Goal: Transaction & Acquisition: Book appointment/travel/reservation

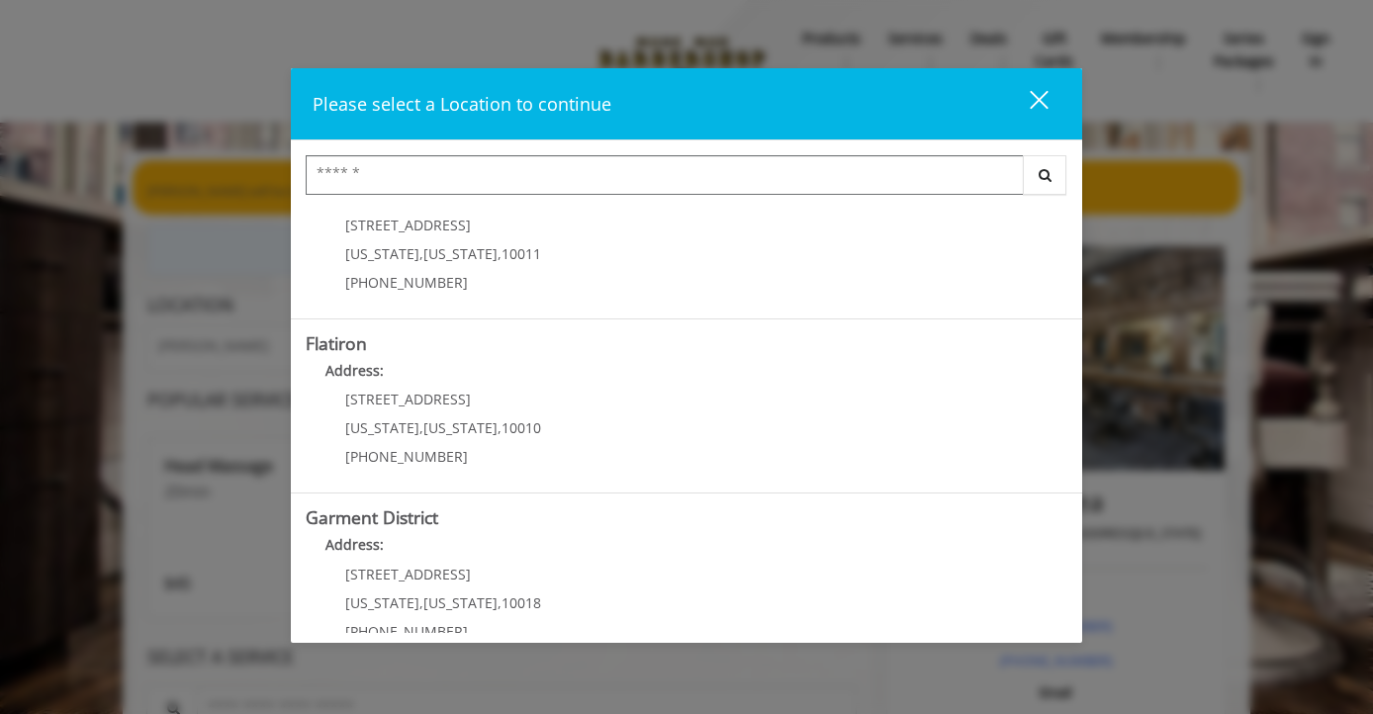
scroll to position [417, 0]
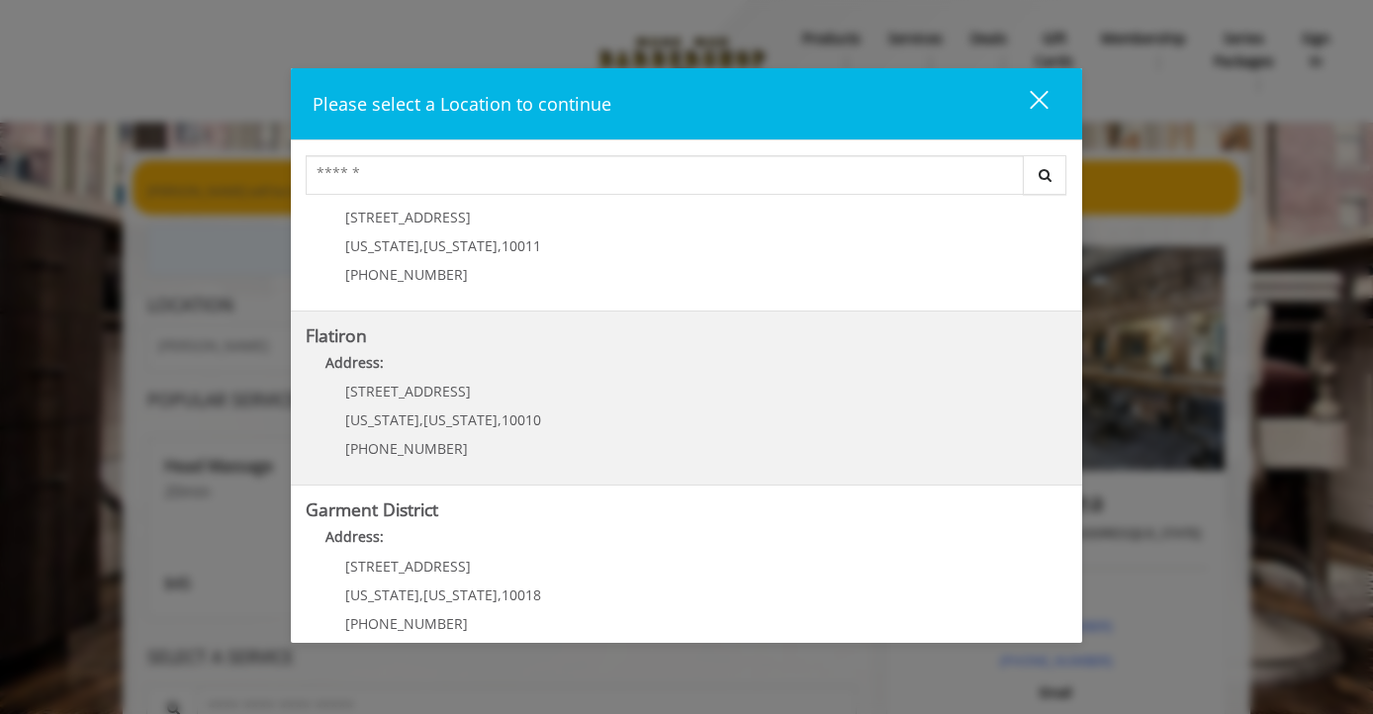
click at [501, 410] on span "10010" at bounding box center [521, 419] width 40 height 19
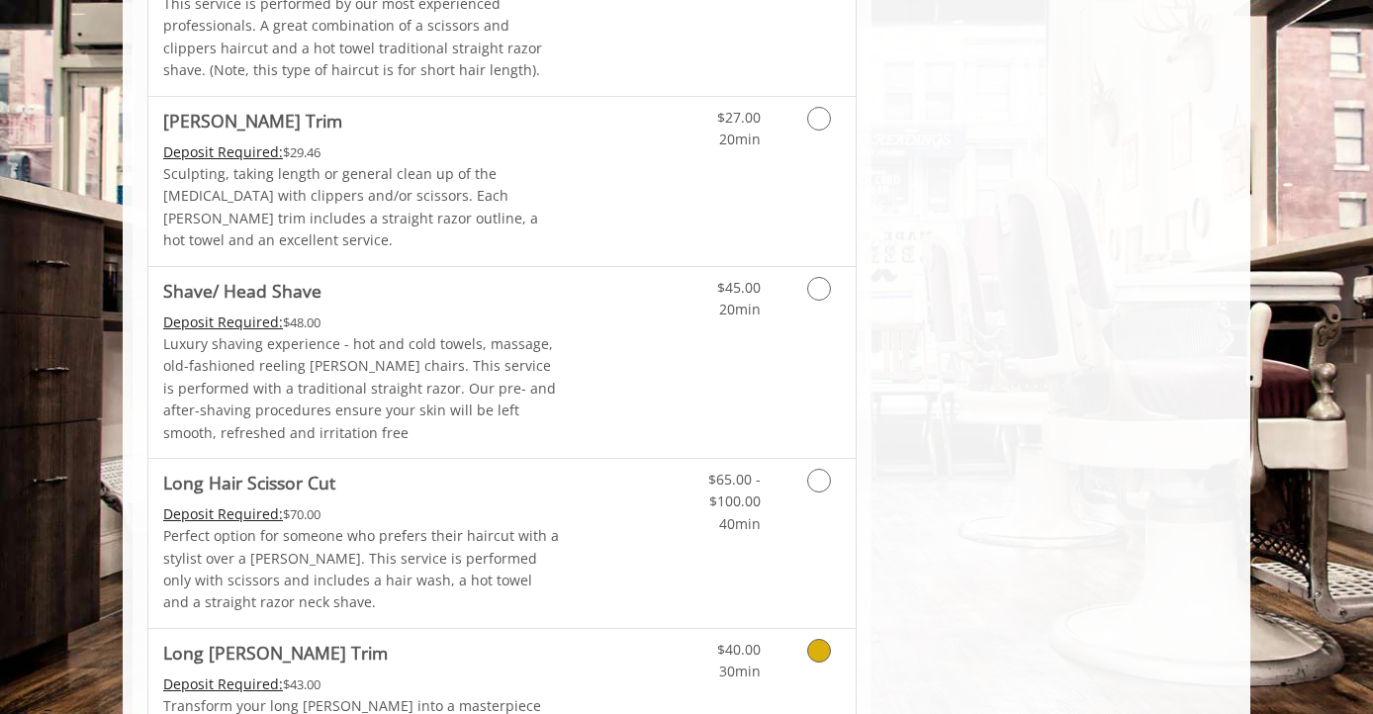
scroll to position [2222, 0]
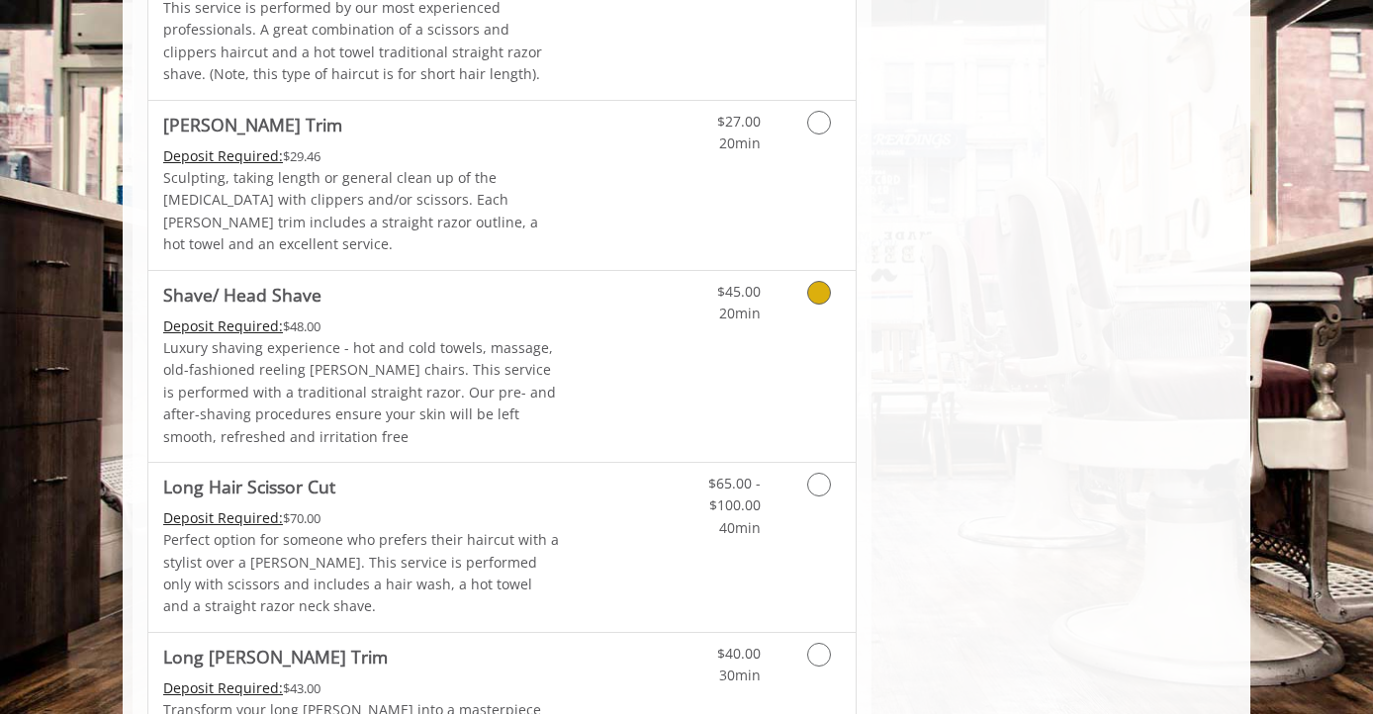
click at [475, 337] on p "Luxury shaving experience - hot and cold towels, massage, old-fashioned reeling…" at bounding box center [362, 392] width 398 height 111
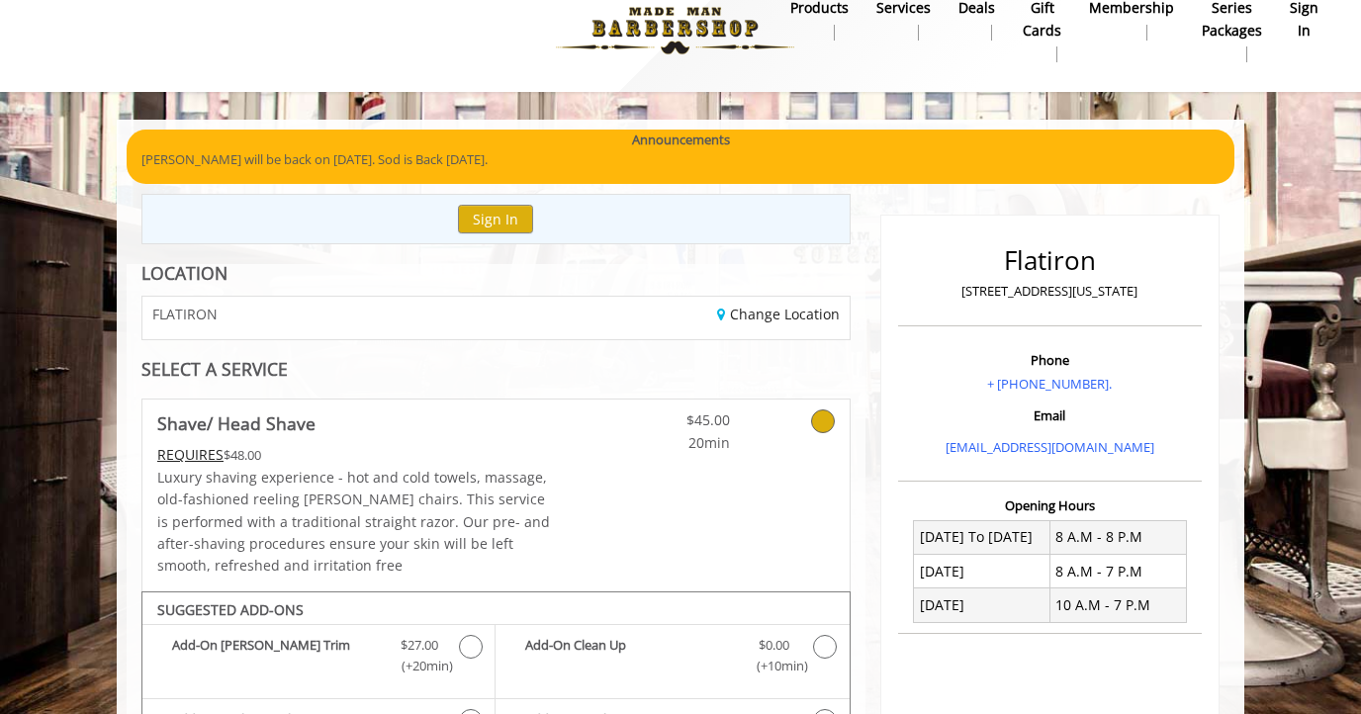
scroll to position [0, 0]
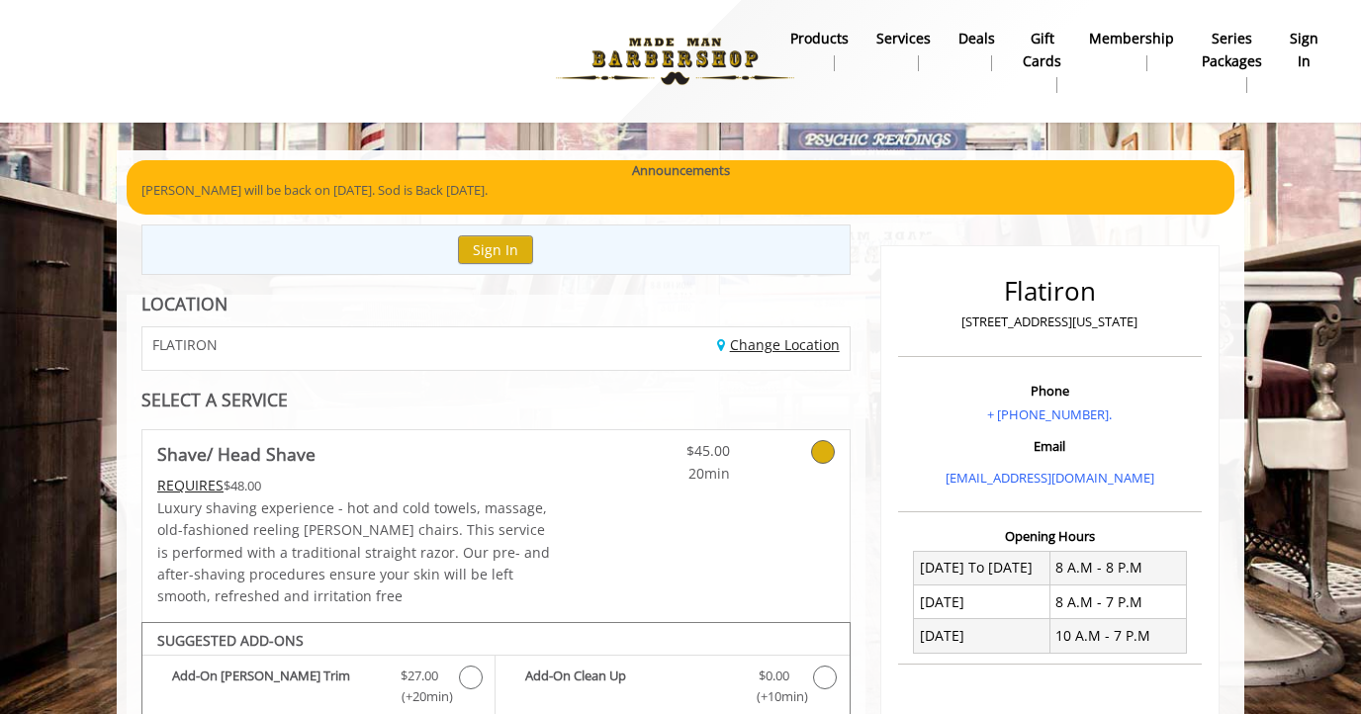
click at [773, 350] on link "Change Location" at bounding box center [778, 344] width 123 height 19
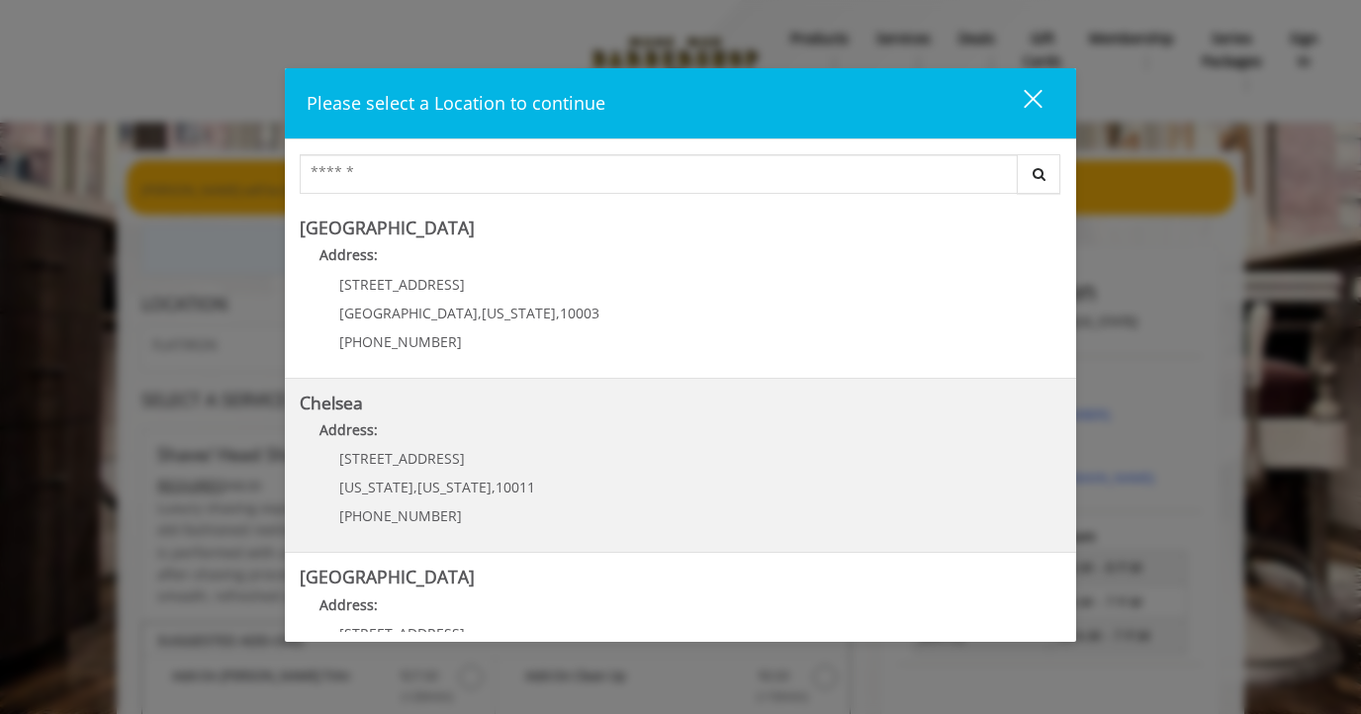
click at [485, 420] on p "Address:" at bounding box center [680, 435] width 761 height 32
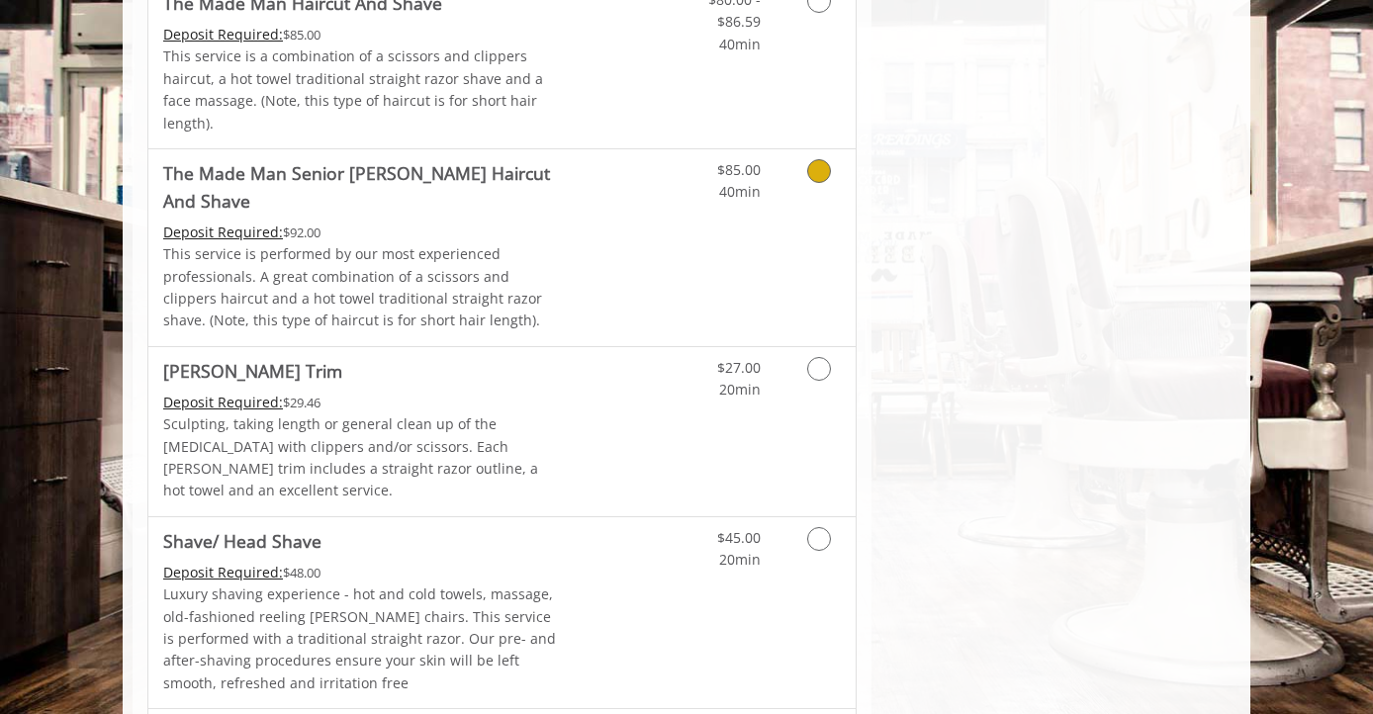
scroll to position [2234, 0]
click at [658, 515] on link "Discounted Price" at bounding box center [620, 610] width 118 height 191
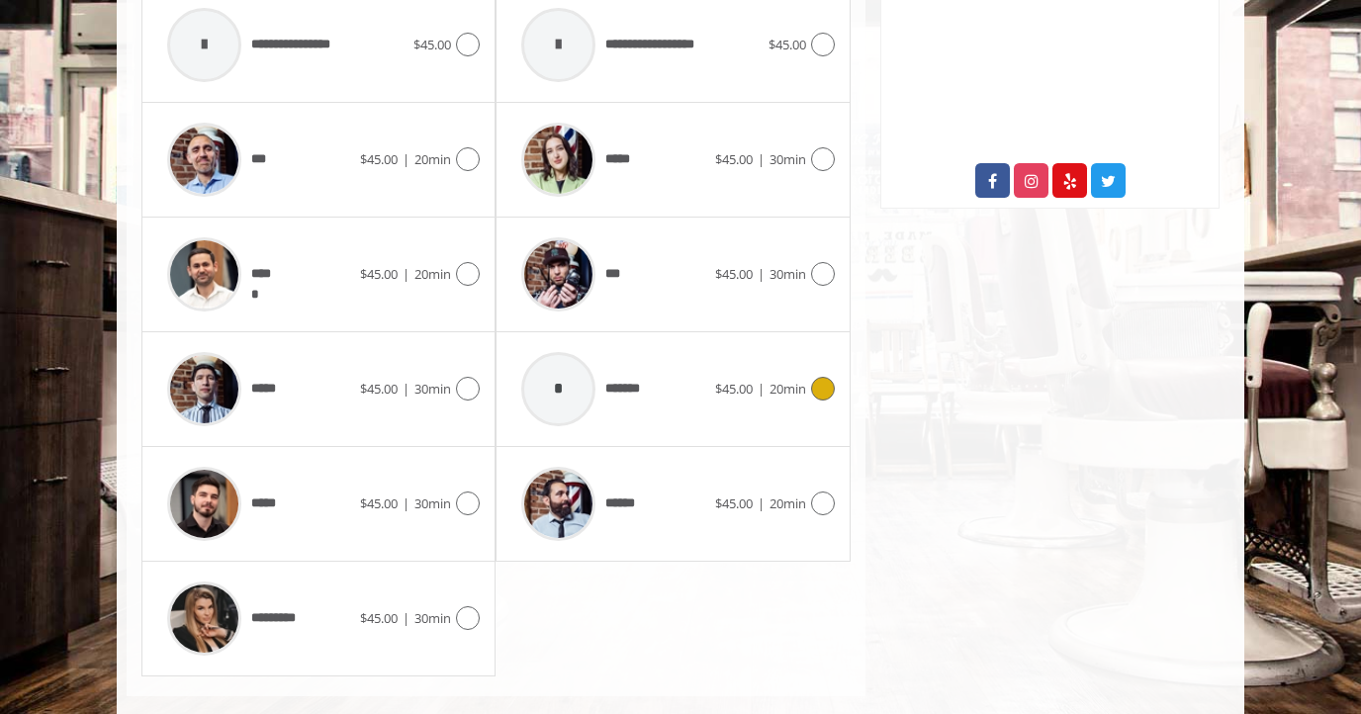
scroll to position [1026, 0]
click at [618, 169] on span "*****" at bounding box center [575, 159] width 129 height 94
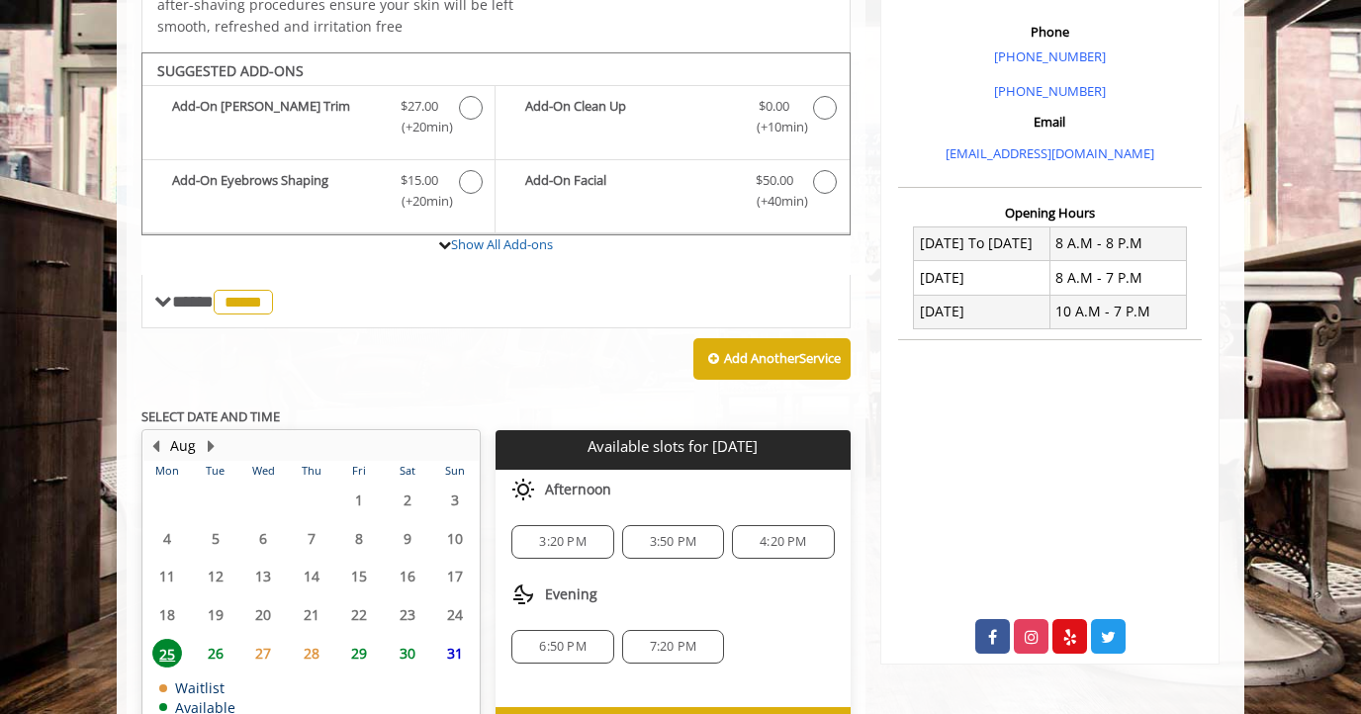
scroll to position [691, 0]
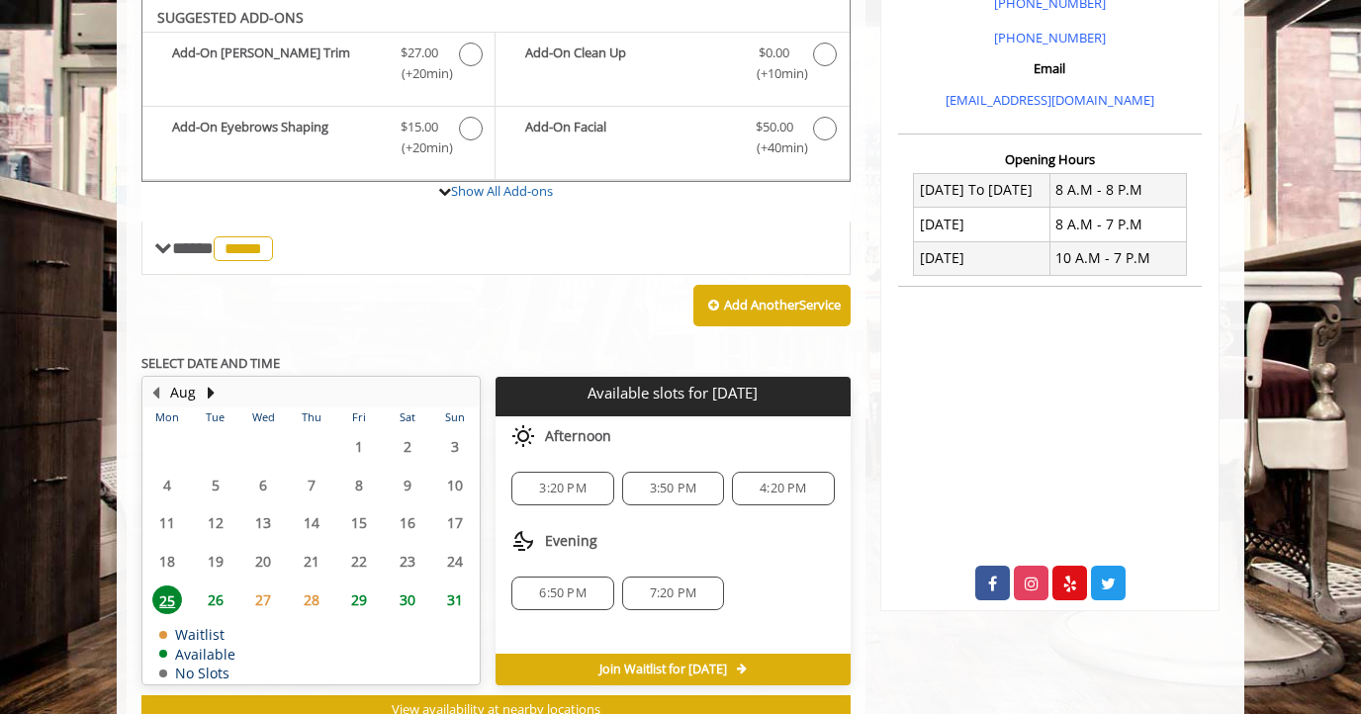
click at [217, 591] on span "26" at bounding box center [216, 599] width 30 height 29
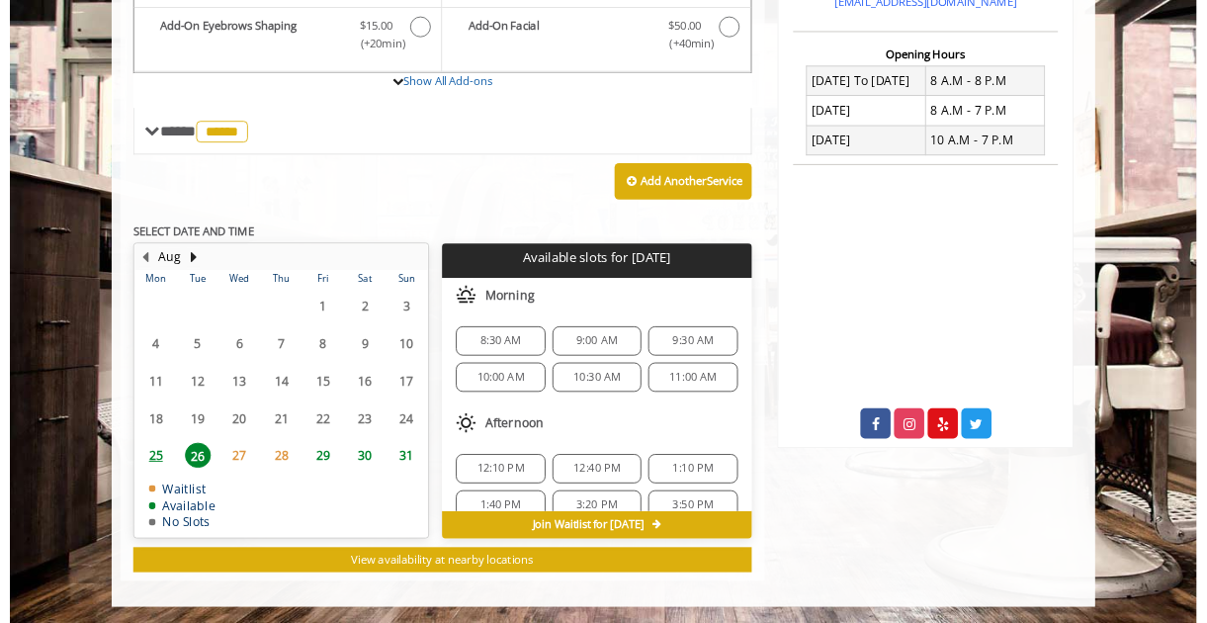
scroll to position [718, 0]
